Goal: Find specific page/section: Find specific page/section

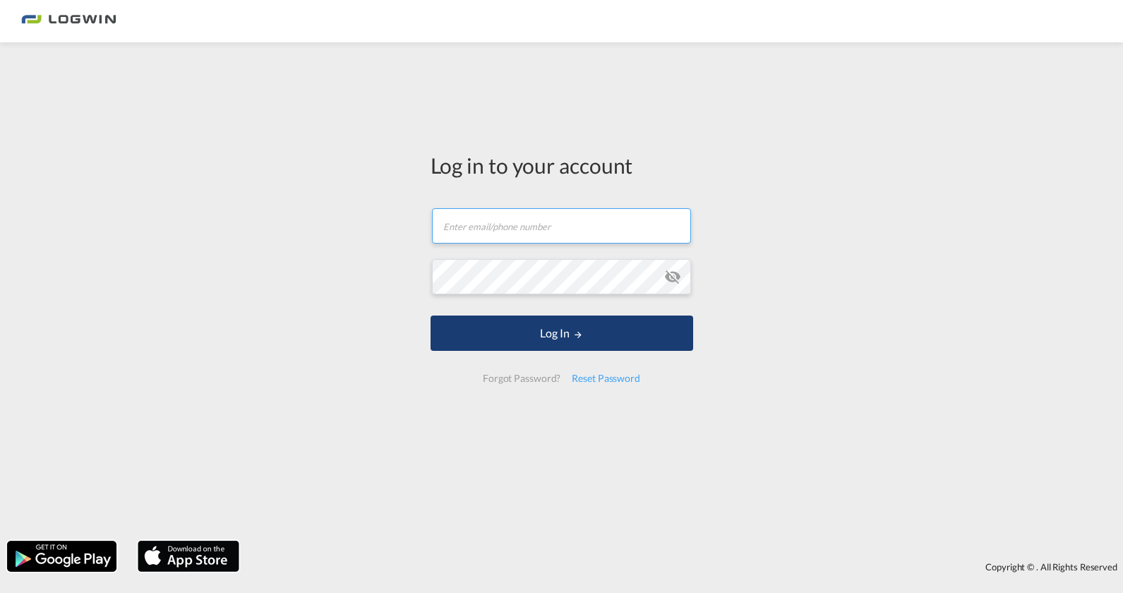
type input "[PERSON_NAME][EMAIL_ADDRESS][PERSON_NAME][DOMAIN_NAME]"
click at [633, 318] on button "Log In" at bounding box center [562, 333] width 263 height 35
